Goal: Communication & Community: Participate in discussion

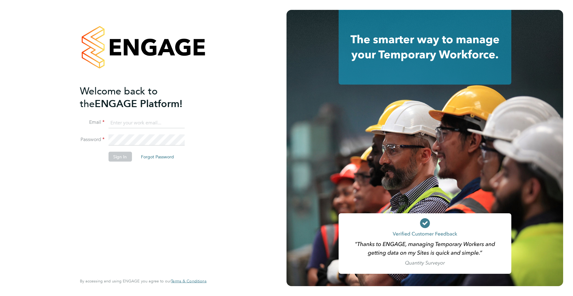
type input "jadene@xede.co.uk"
click at [117, 159] on button "Sign In" at bounding box center [119, 157] width 23 height 10
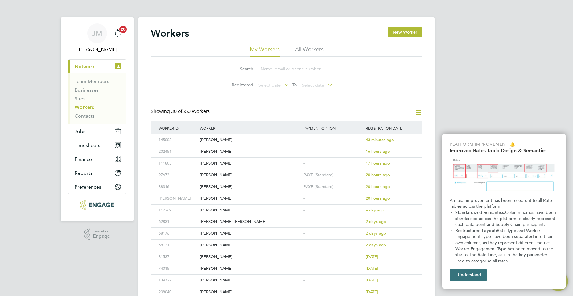
click at [464, 281] on button "I Understand" at bounding box center [468, 275] width 37 height 12
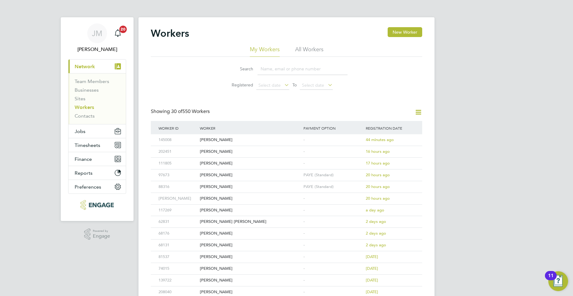
click at [307, 50] on li "All Workers" at bounding box center [309, 51] width 28 height 11
click at [291, 69] on input at bounding box center [303, 69] width 90 height 12
click at [277, 71] on input at bounding box center [303, 69] width 90 height 12
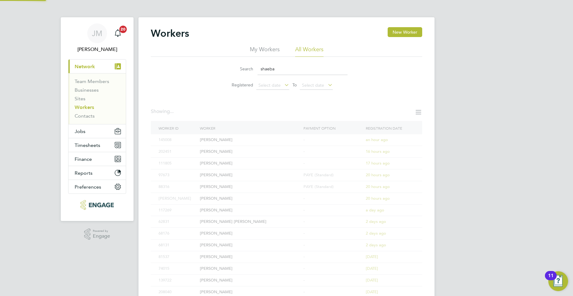
type input "shaeba"
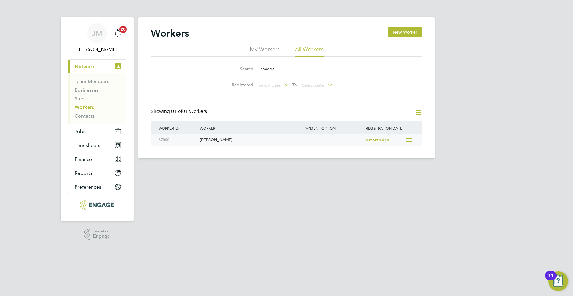
click at [325, 142] on div "-" at bounding box center [333, 139] width 62 height 11
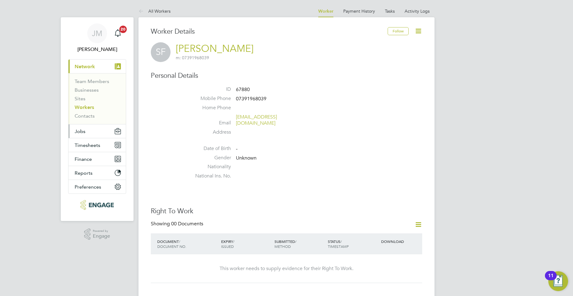
click at [96, 134] on button "Jobs" at bounding box center [96, 131] width 57 height 14
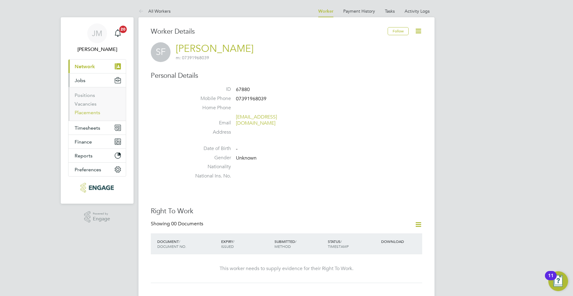
click at [89, 114] on link "Placements" at bounding box center [88, 113] width 26 height 6
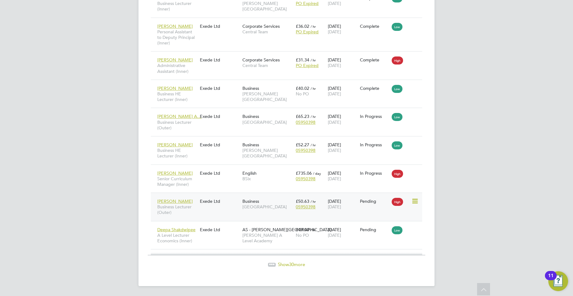
click at [200, 208] on div "[PERSON_NAME] Business Lecturer (Outer) Exede Ltd Business [GEOGRAPHIC_DATA] £5…" at bounding box center [286, 207] width 271 height 28
click at [194, 204] on span "Business Lecturer (Outer)" at bounding box center [176, 209] width 39 height 11
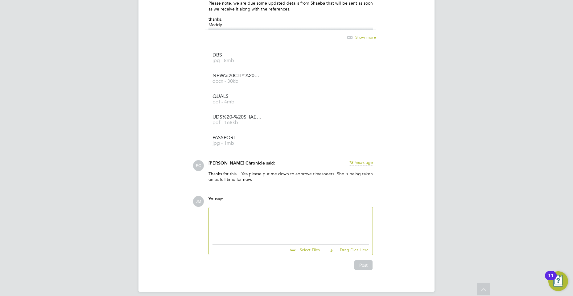
click at [245, 226] on div at bounding box center [291, 224] width 156 height 27
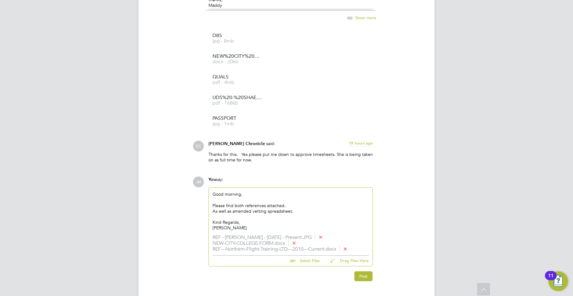
scroll to position [711, 0]
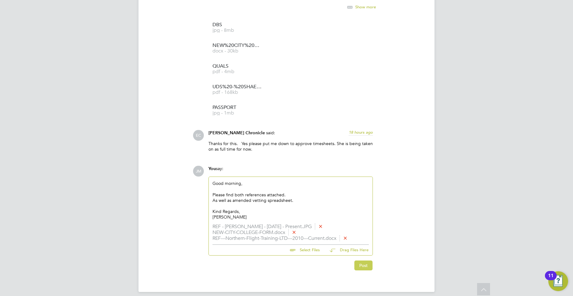
click at [368, 260] on button "Post" at bounding box center [363, 265] width 18 height 10
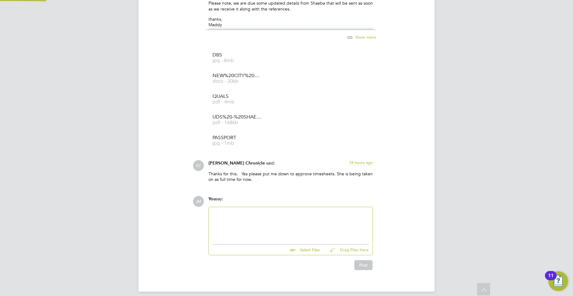
scroll to position [808, 0]
